Goal: Task Accomplishment & Management: Use online tool/utility

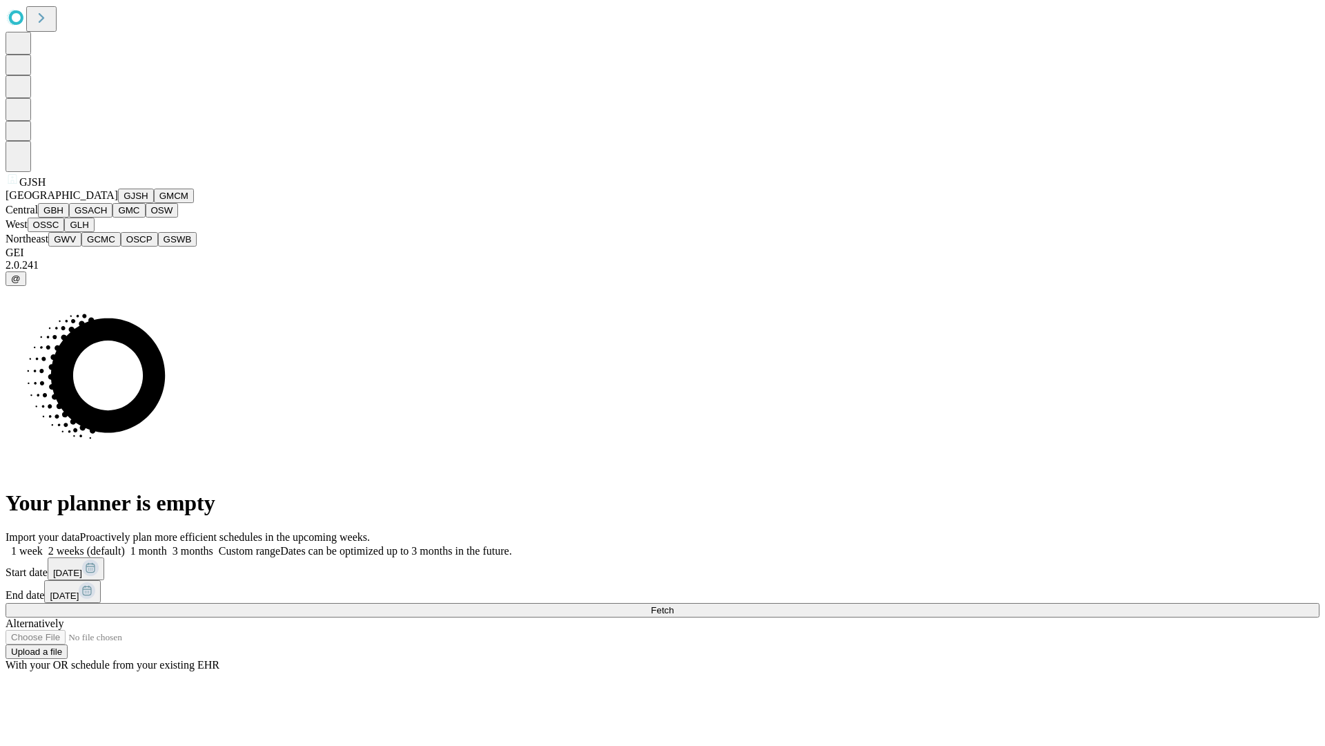
click at [118, 203] on button "GJSH" at bounding box center [136, 195] width 36 height 14
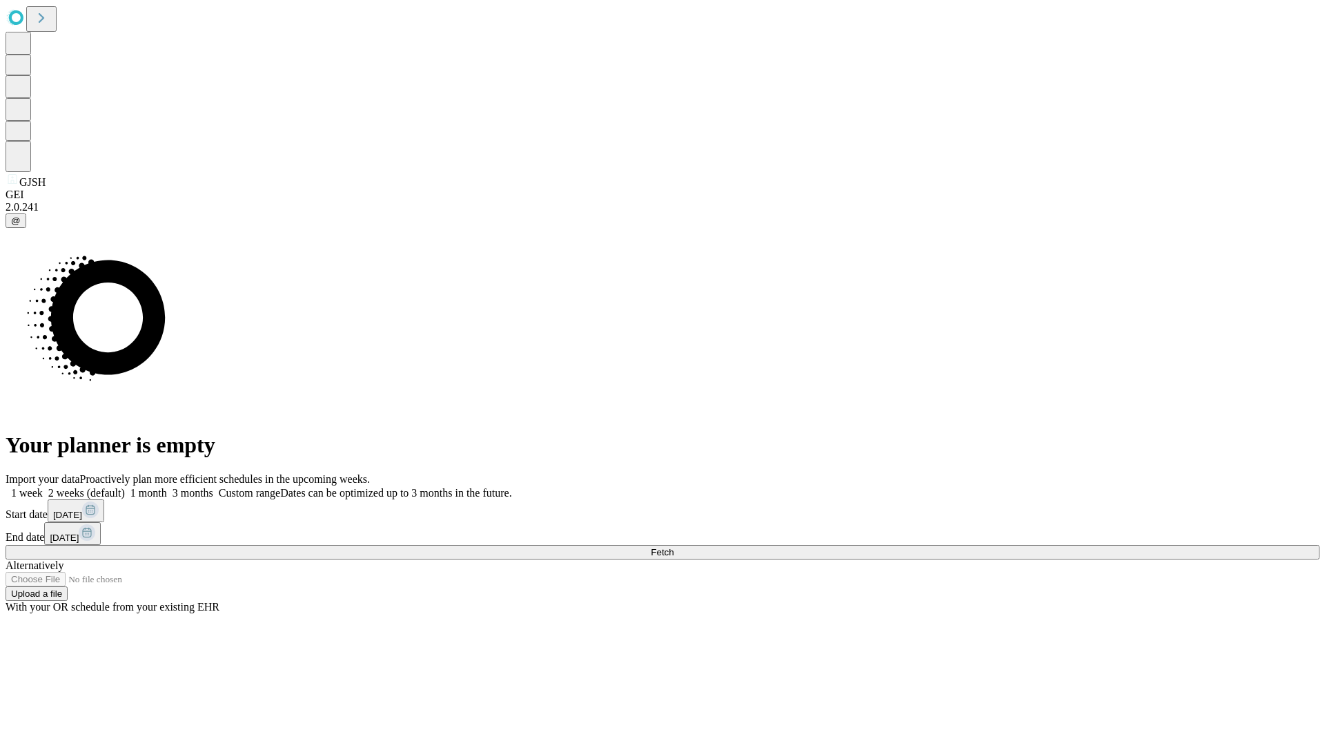
click at [43, 487] on label "1 week" at bounding box center [24, 493] width 37 height 12
click at [674, 547] on span "Fetch" at bounding box center [662, 552] width 23 height 10
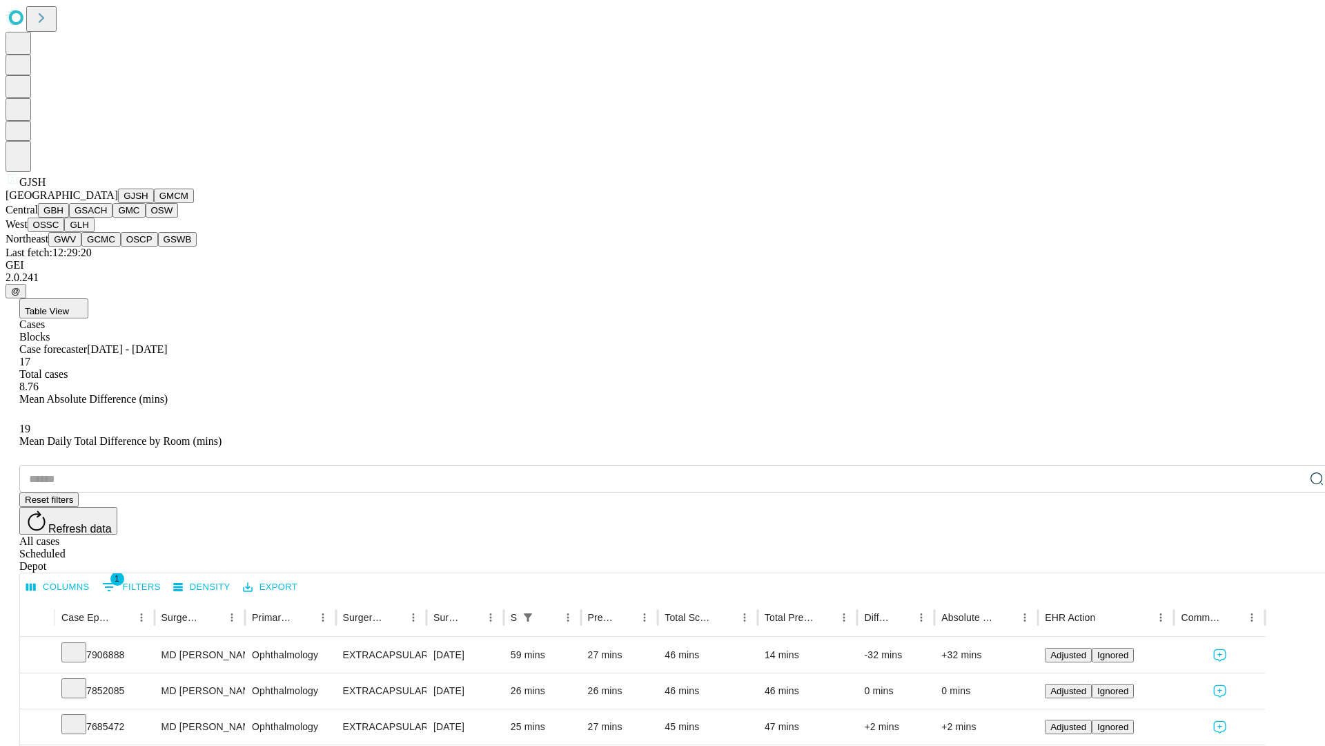
click at [154, 203] on button "GMCM" at bounding box center [174, 195] width 40 height 14
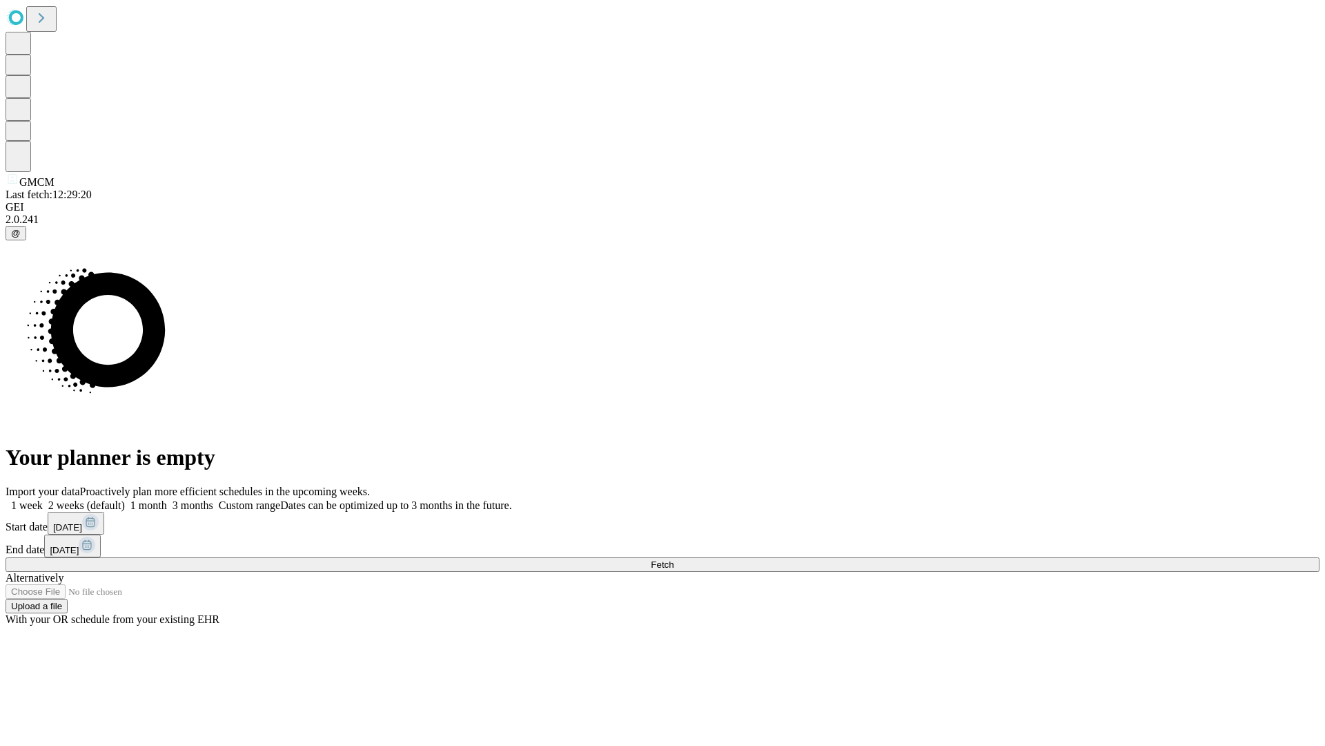
click at [43, 499] on label "1 week" at bounding box center [24, 505] width 37 height 12
click at [674, 559] on span "Fetch" at bounding box center [662, 564] width 23 height 10
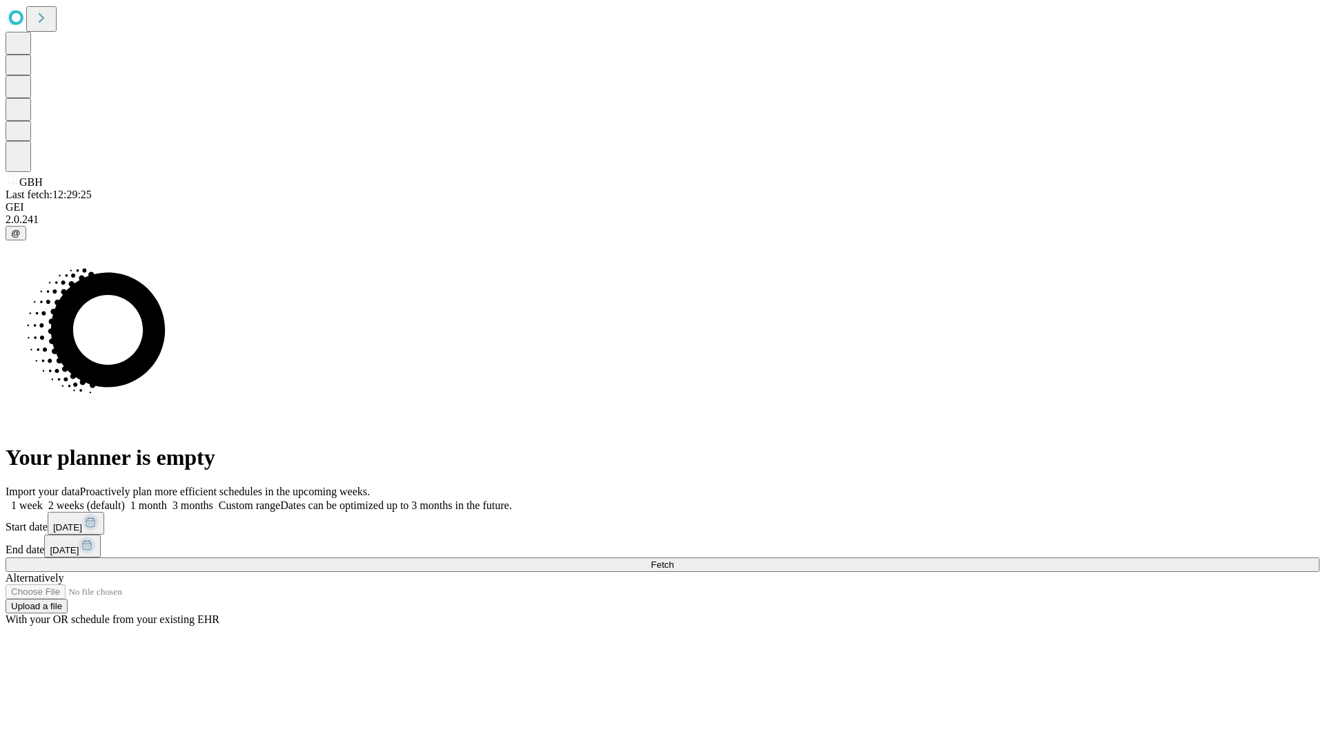
click at [43, 499] on label "1 week" at bounding box center [24, 505] width 37 height 12
click at [674, 559] on span "Fetch" at bounding box center [662, 564] width 23 height 10
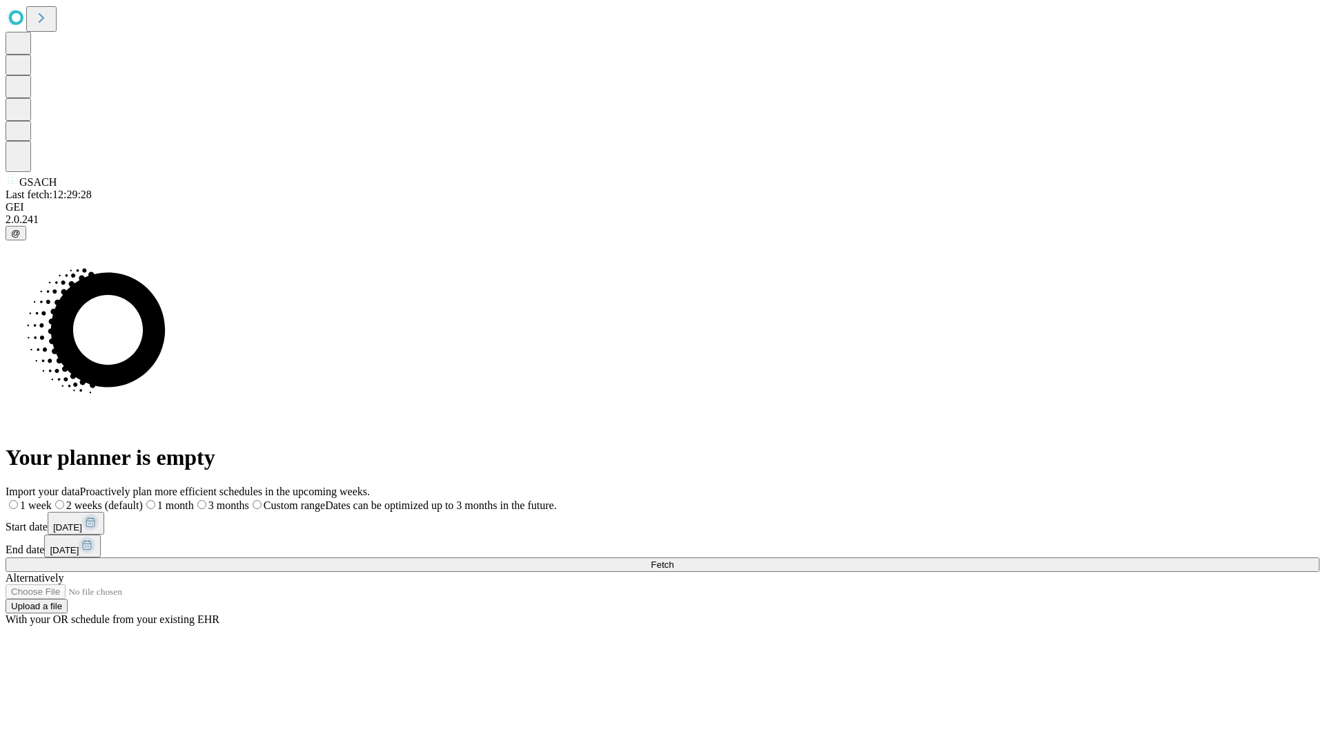
click at [52, 499] on label "1 week" at bounding box center [29, 505] width 46 height 12
click at [674, 559] on span "Fetch" at bounding box center [662, 564] width 23 height 10
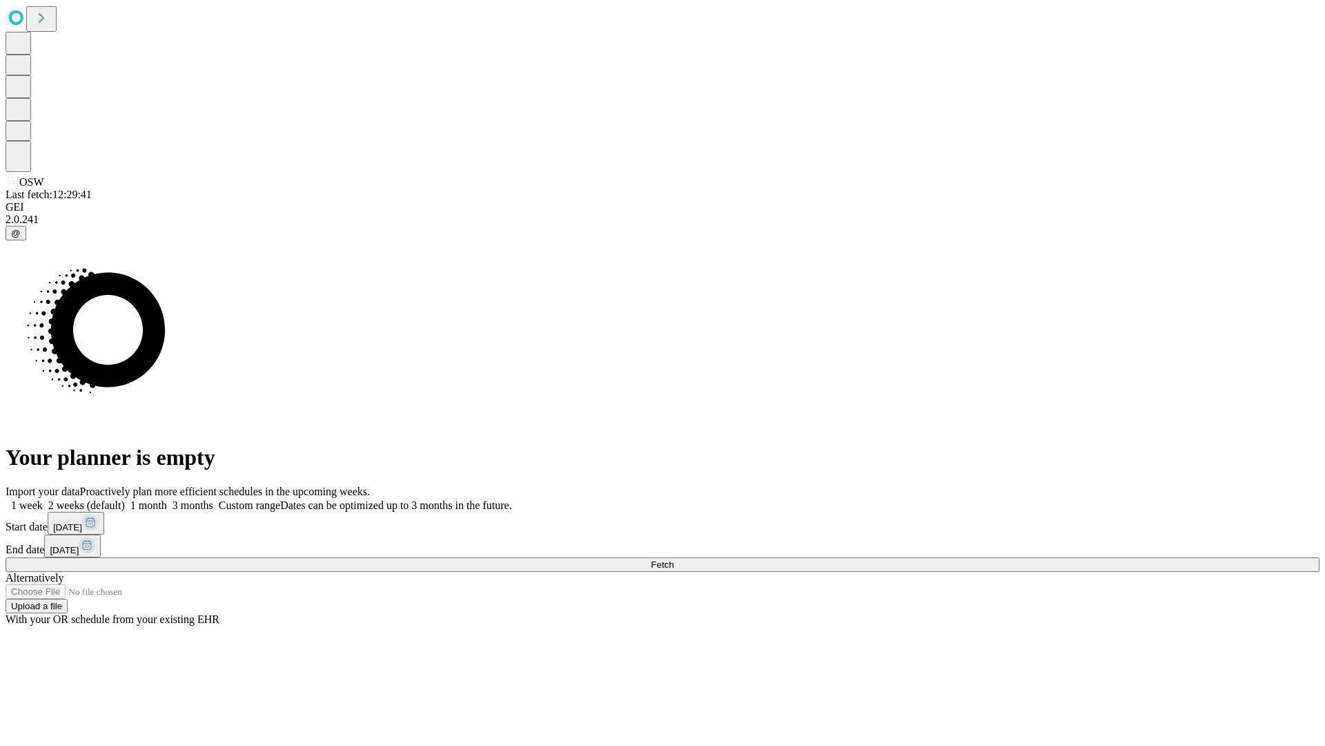
click at [43, 499] on label "1 week" at bounding box center [24, 505] width 37 height 12
click at [674, 559] on span "Fetch" at bounding box center [662, 564] width 23 height 10
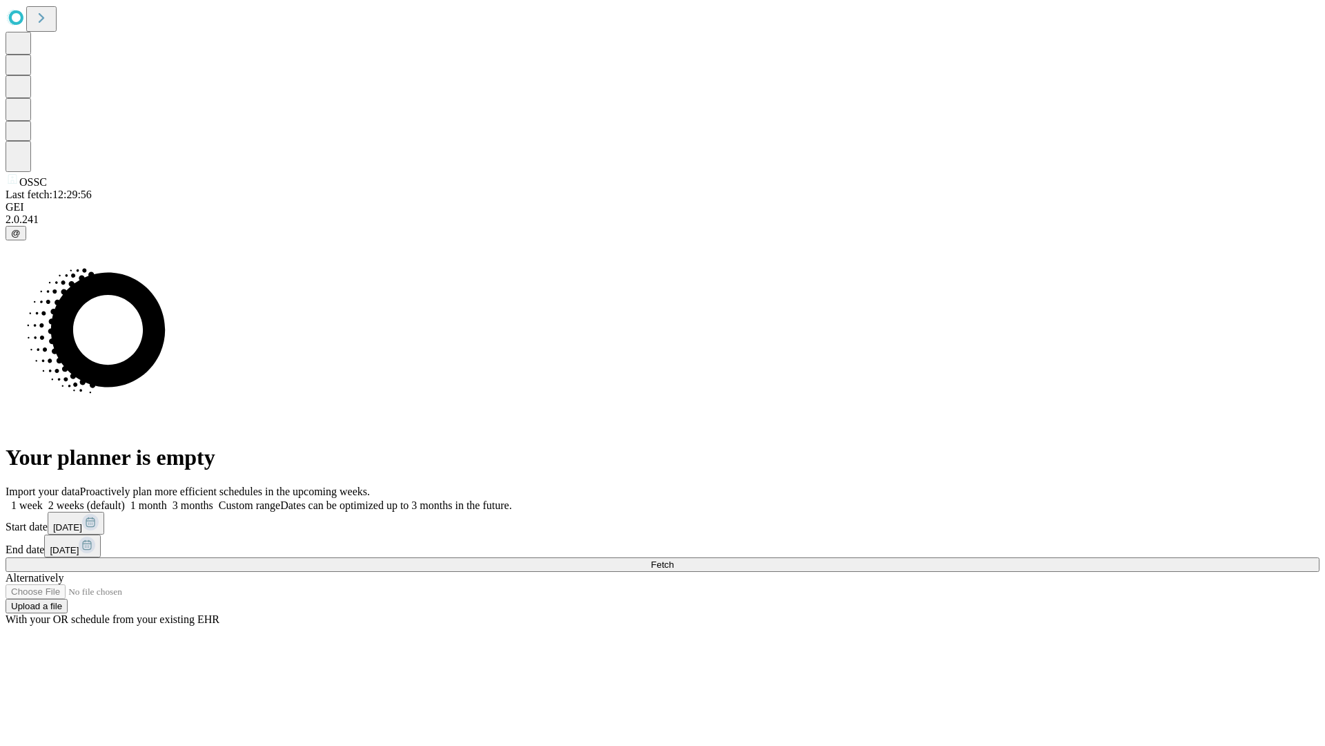
click at [43, 499] on label "1 week" at bounding box center [24, 505] width 37 height 12
click at [674, 559] on span "Fetch" at bounding box center [662, 564] width 23 height 10
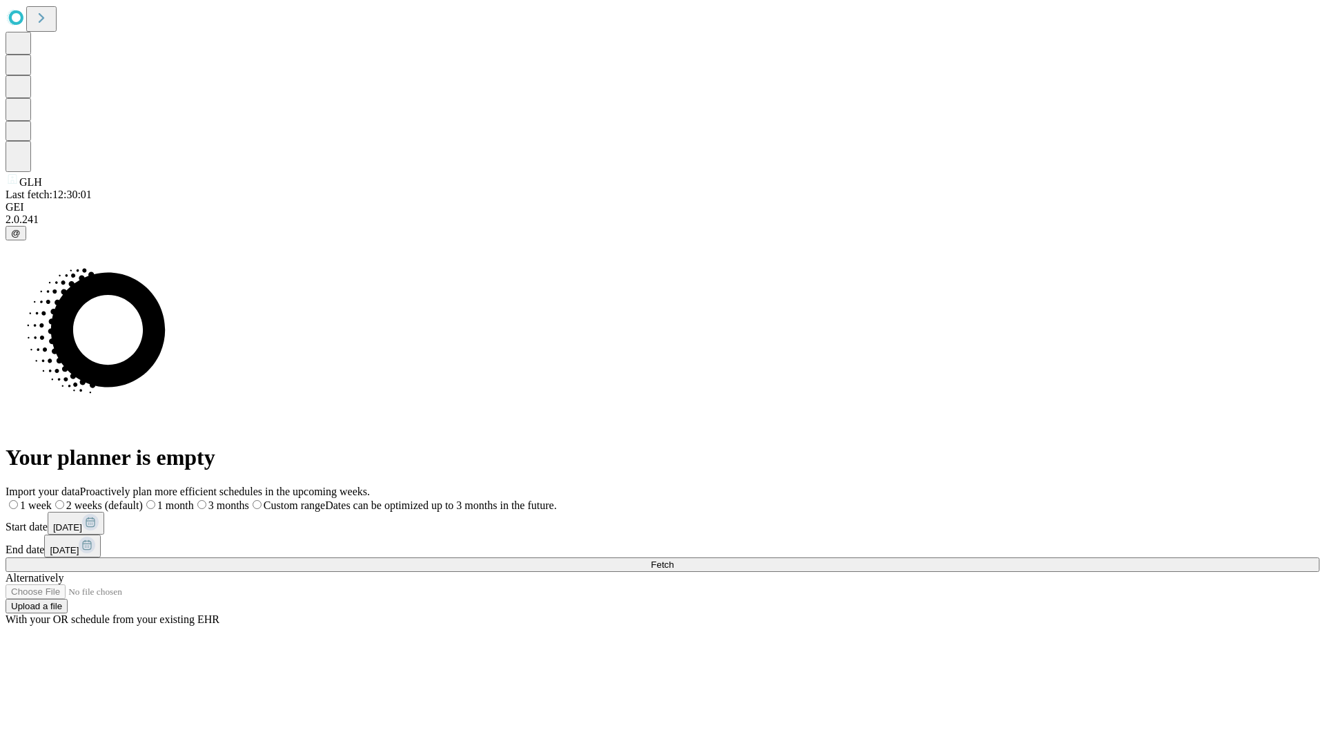
click at [52, 499] on label "1 week" at bounding box center [29, 505] width 46 height 12
click at [674, 559] on span "Fetch" at bounding box center [662, 564] width 23 height 10
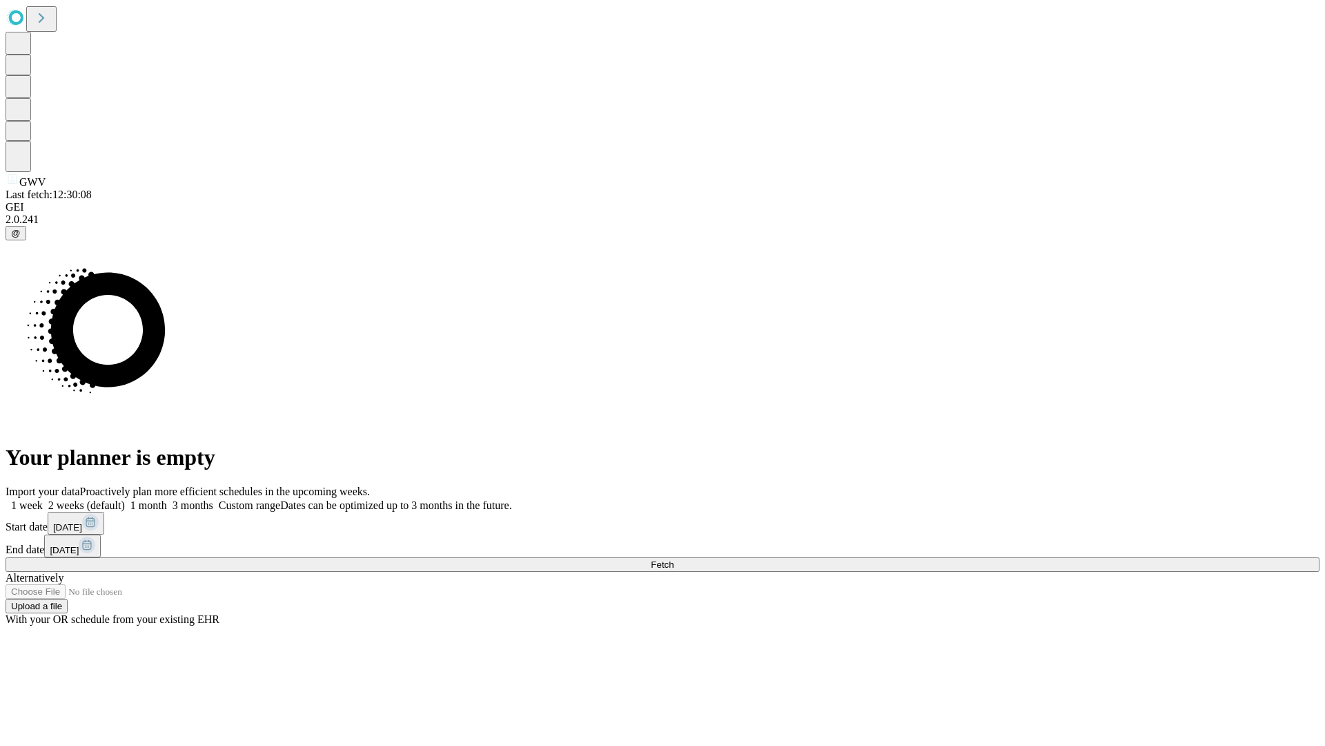
click at [43, 499] on label "1 week" at bounding box center [24, 505] width 37 height 12
click at [674, 559] on span "Fetch" at bounding box center [662, 564] width 23 height 10
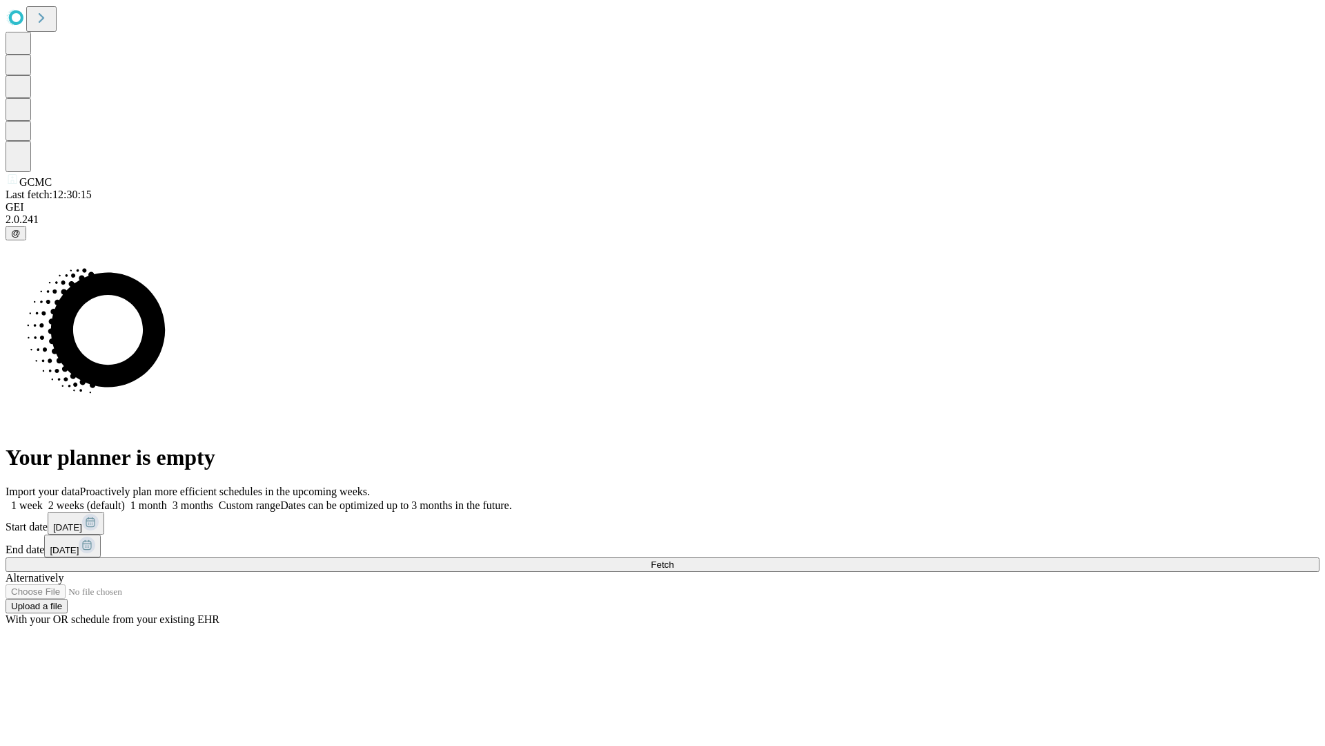
click at [674, 559] on span "Fetch" at bounding box center [662, 564] width 23 height 10
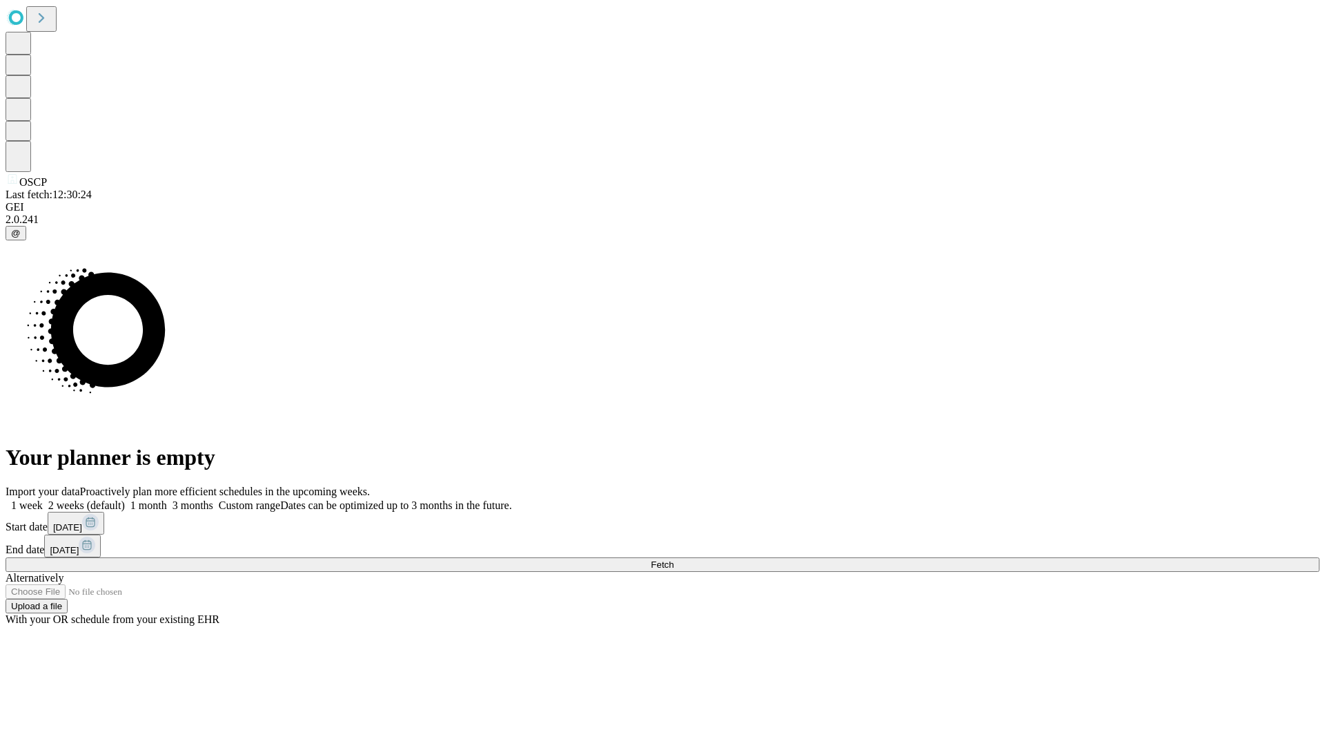
click at [43, 499] on label "1 week" at bounding box center [24, 505] width 37 height 12
click at [674, 559] on span "Fetch" at bounding box center [662, 564] width 23 height 10
